Goal: Information Seeking & Learning: Learn about a topic

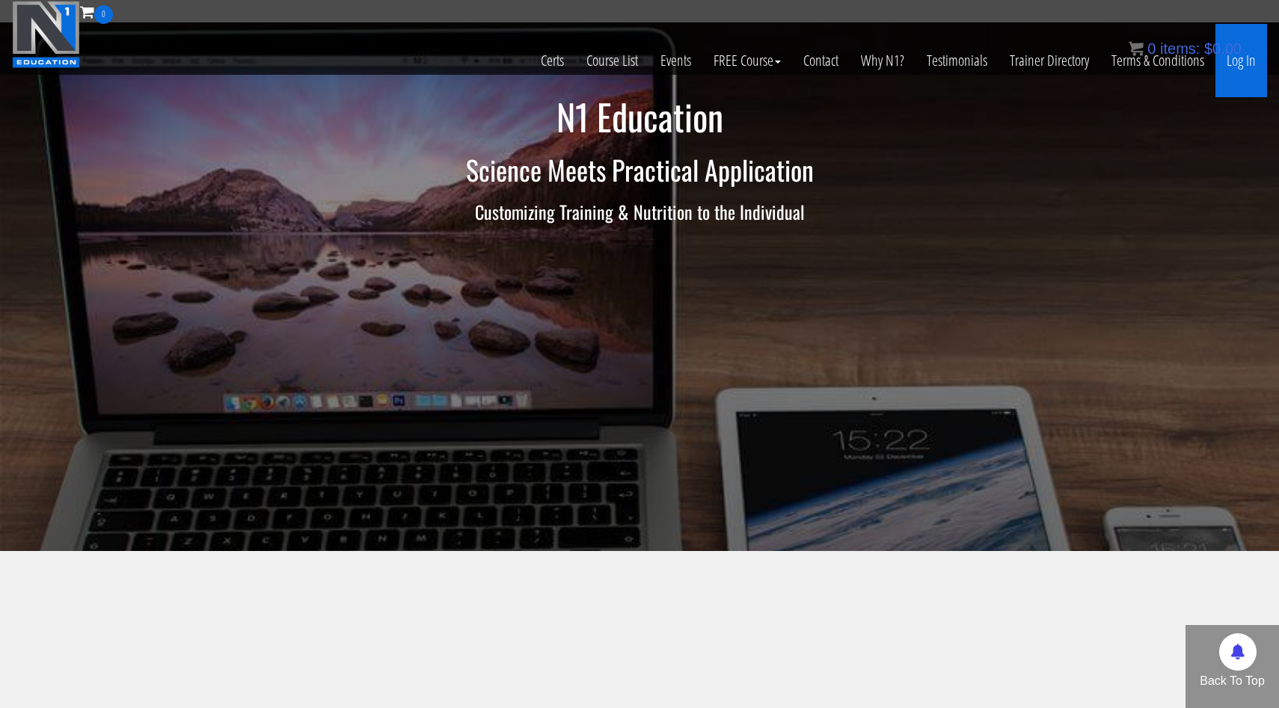
click at [1244, 61] on link "Log In" at bounding box center [1241, 60] width 52 height 73
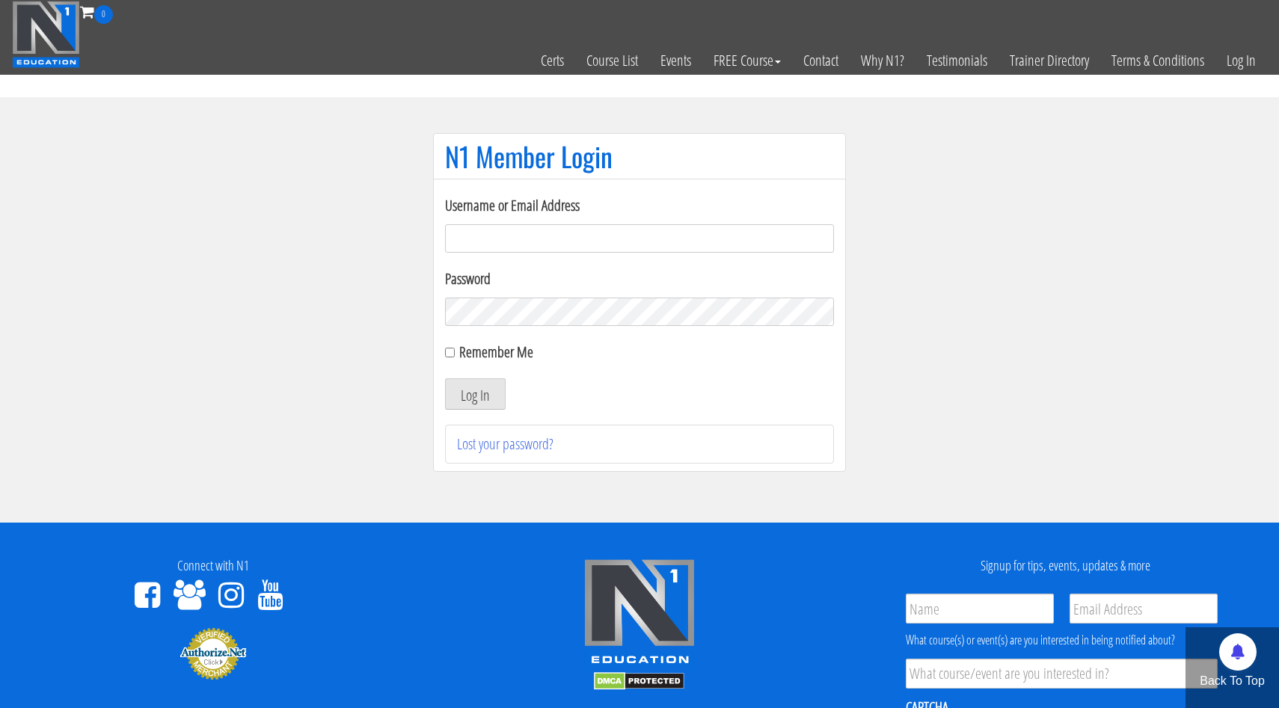
click at [641, 242] on input "Username or Email Address" at bounding box center [639, 238] width 389 height 28
type input "[EMAIL_ADDRESS][DOMAIN_NAME]"
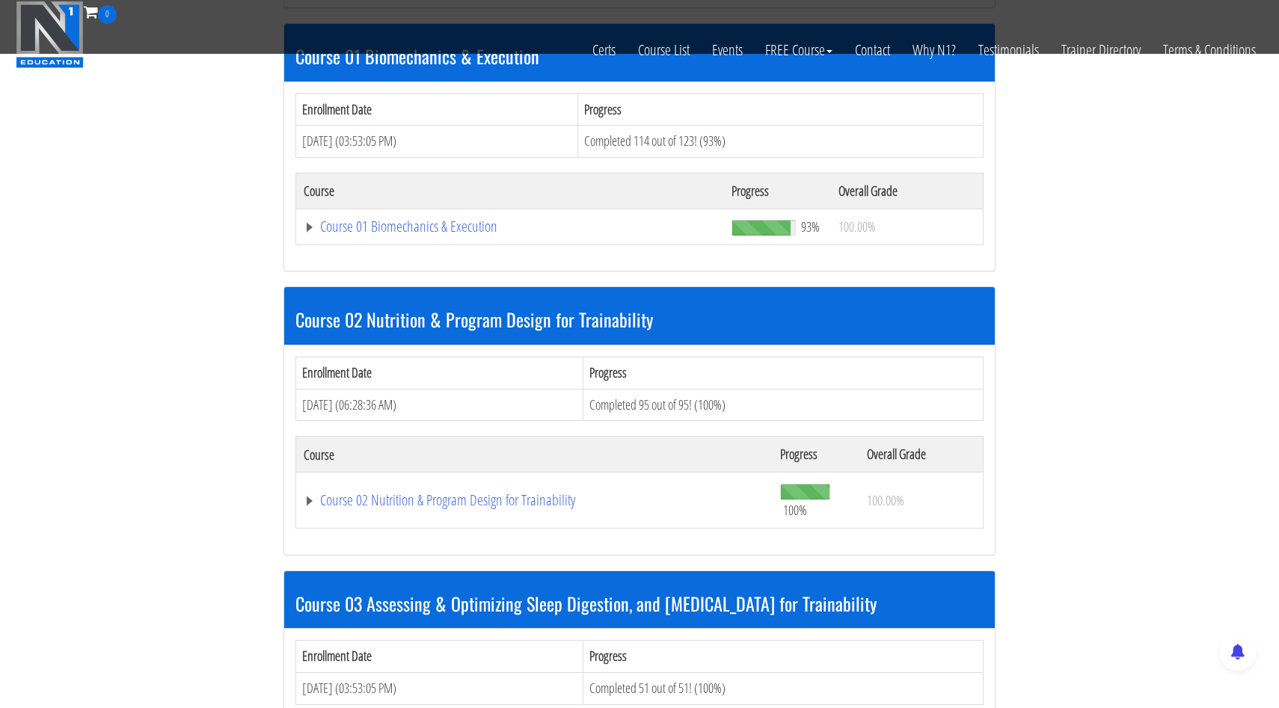
scroll to position [849, 0]
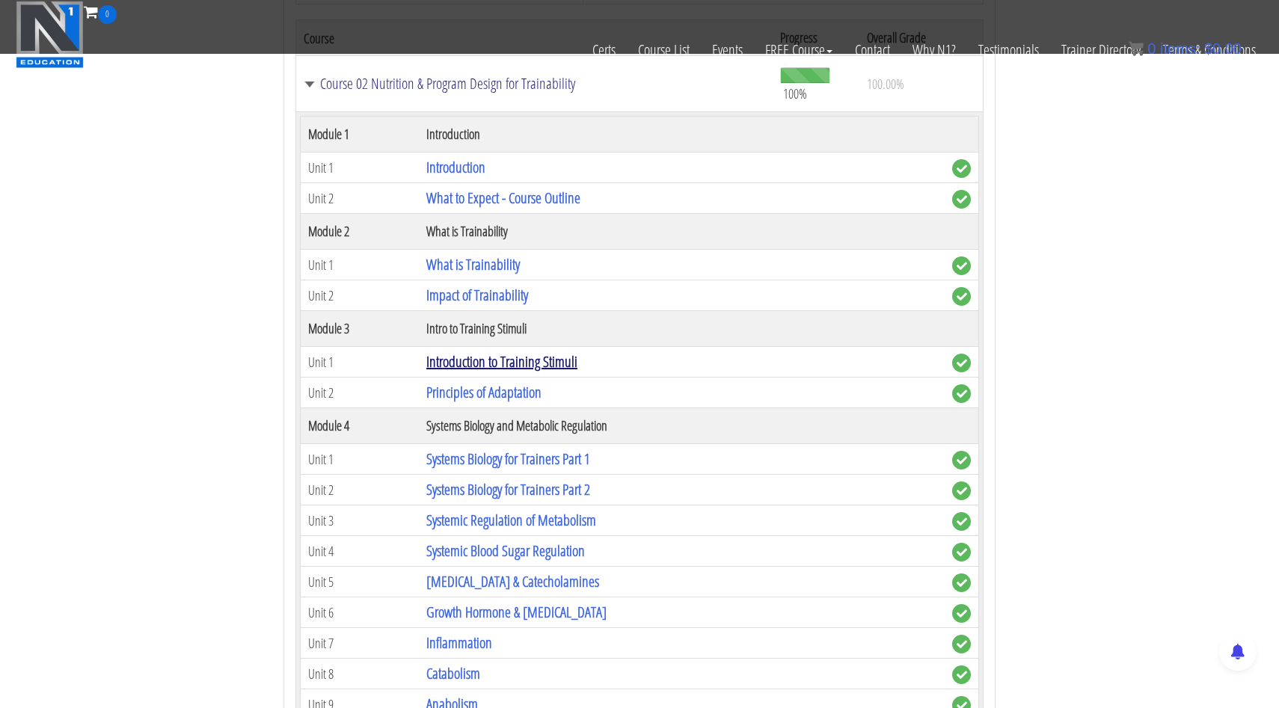
scroll to position [1167, 0]
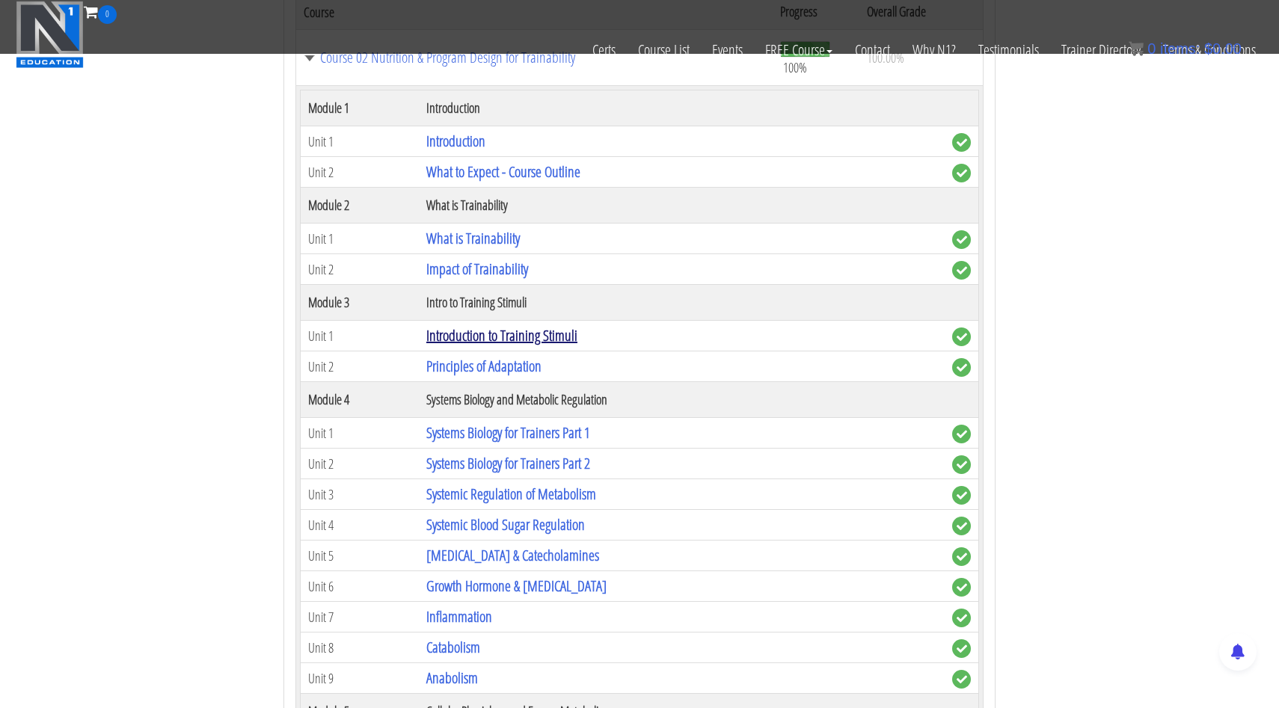
click at [507, 336] on link "Introduction to Training Stimuli" at bounding box center [501, 335] width 151 height 20
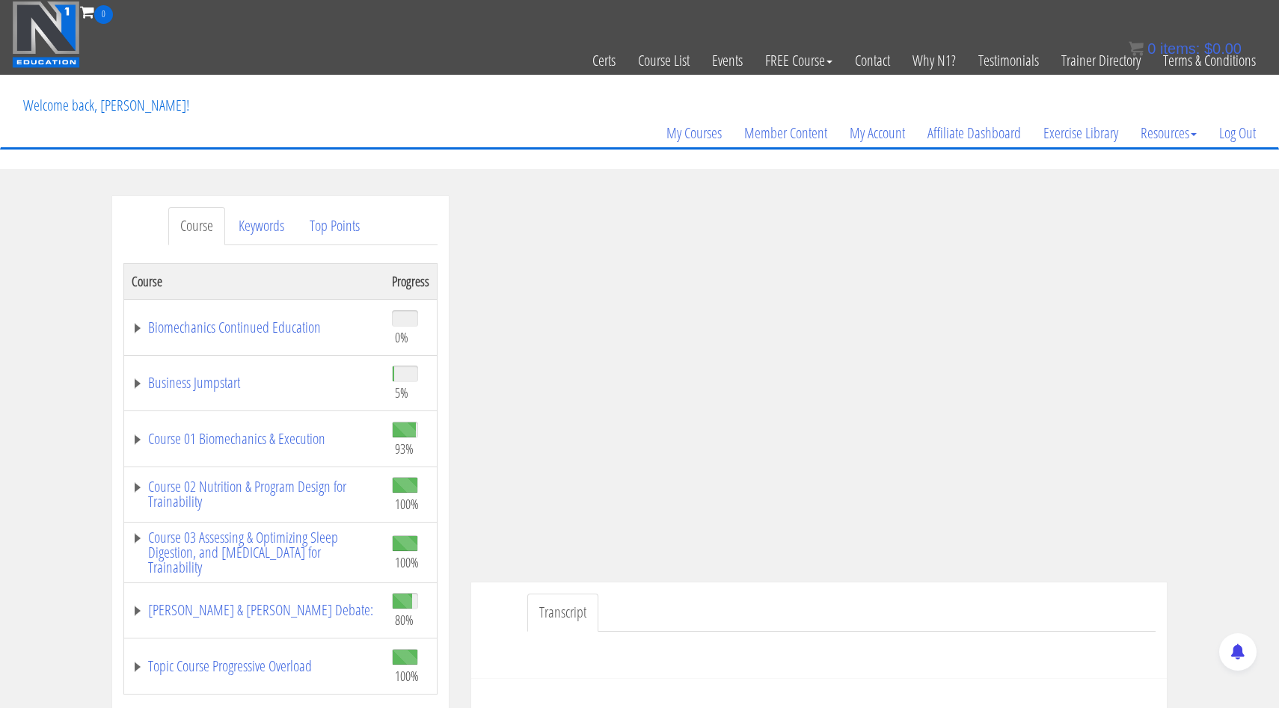
scroll to position [94, 0]
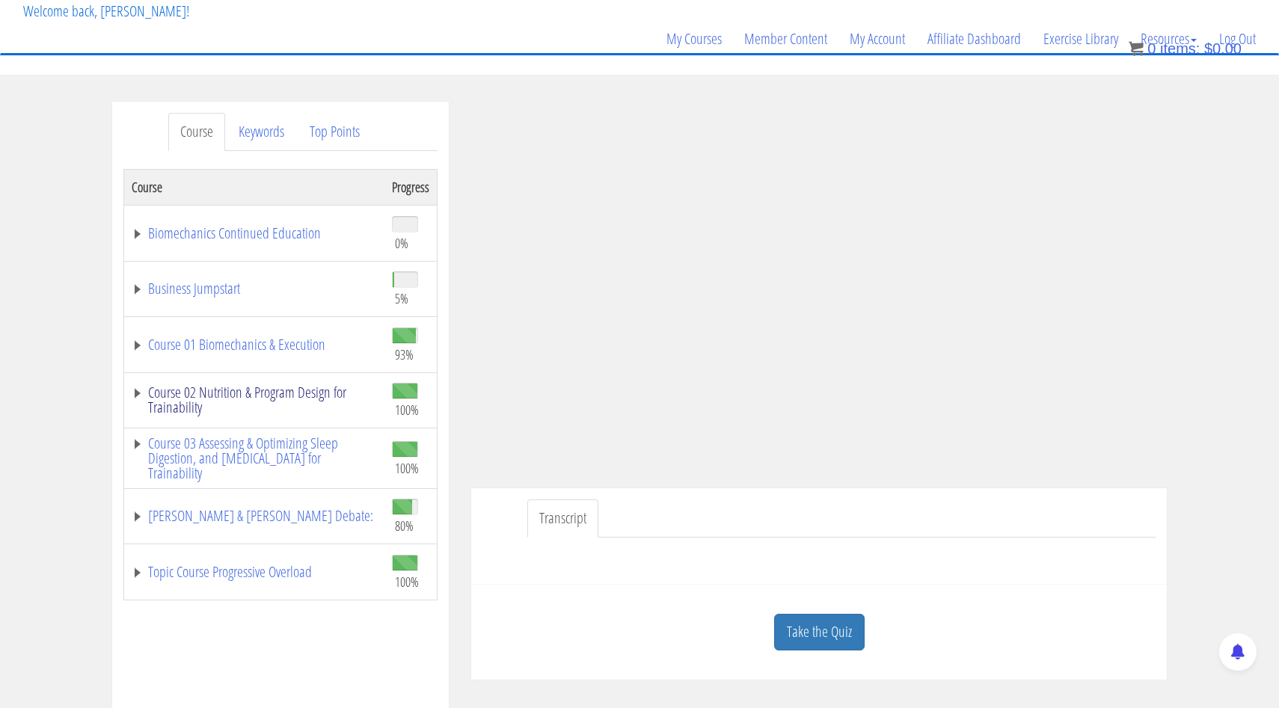
click at [138, 397] on link "Course 02 Nutrition & Program Design for Trainability" at bounding box center [254, 400] width 245 height 30
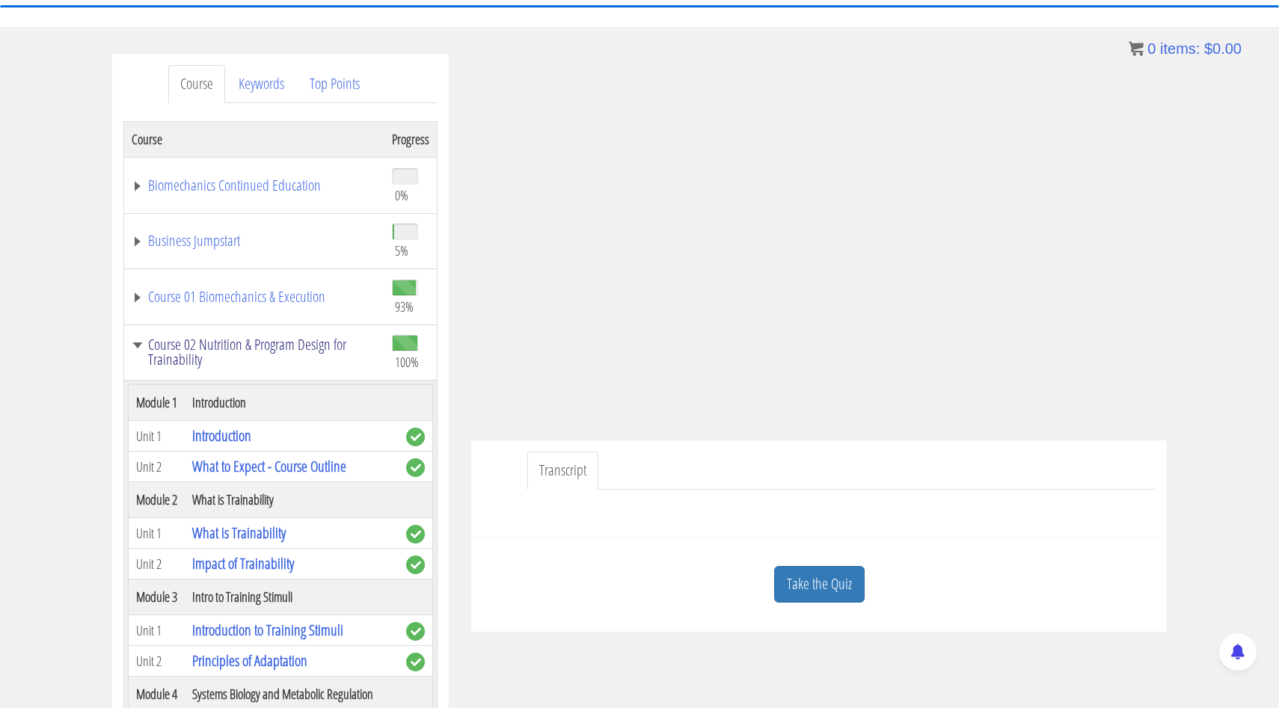
scroll to position [143, 0]
